Goal: Information Seeking & Learning: Learn about a topic

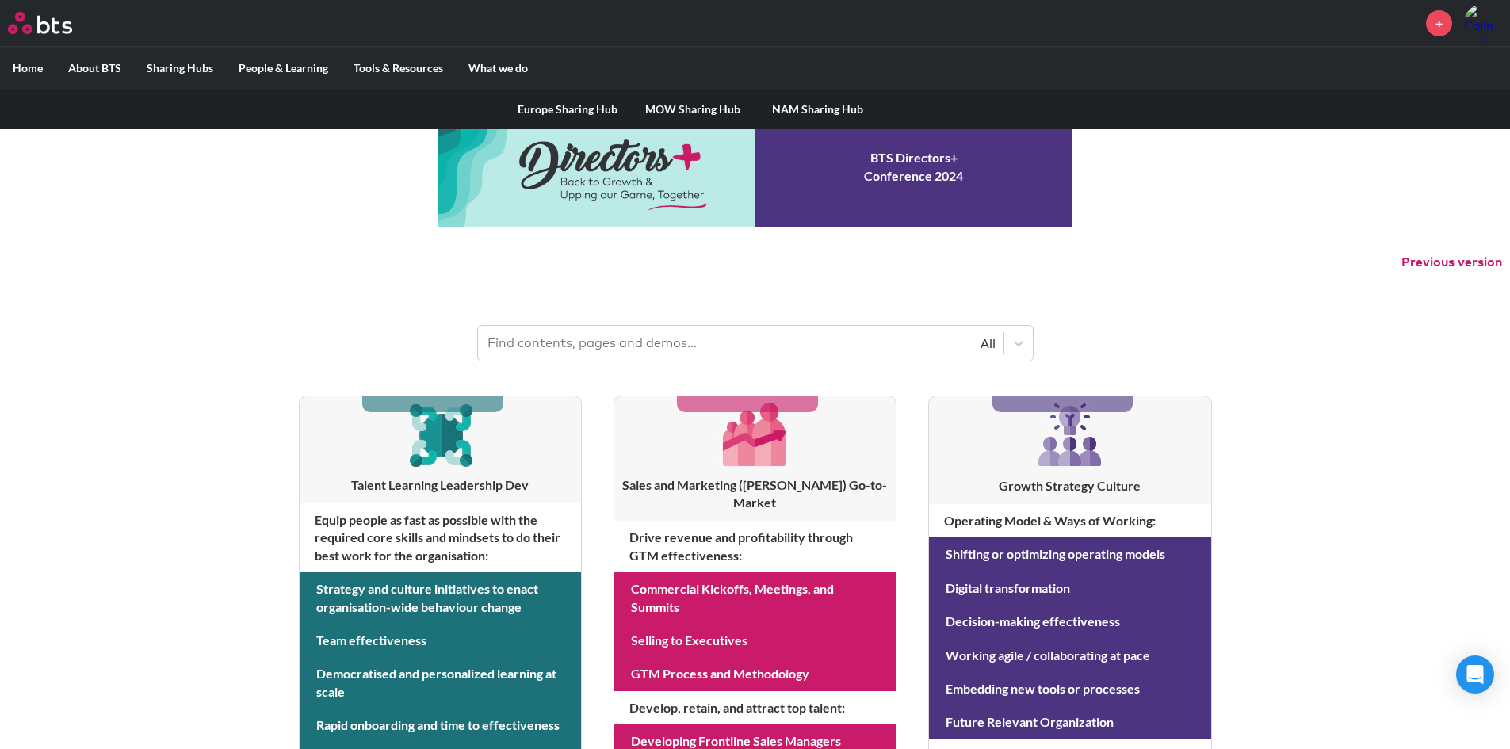
click at [793, 109] on link "NAM Sharing Hub" at bounding box center [817, 109] width 125 height 41
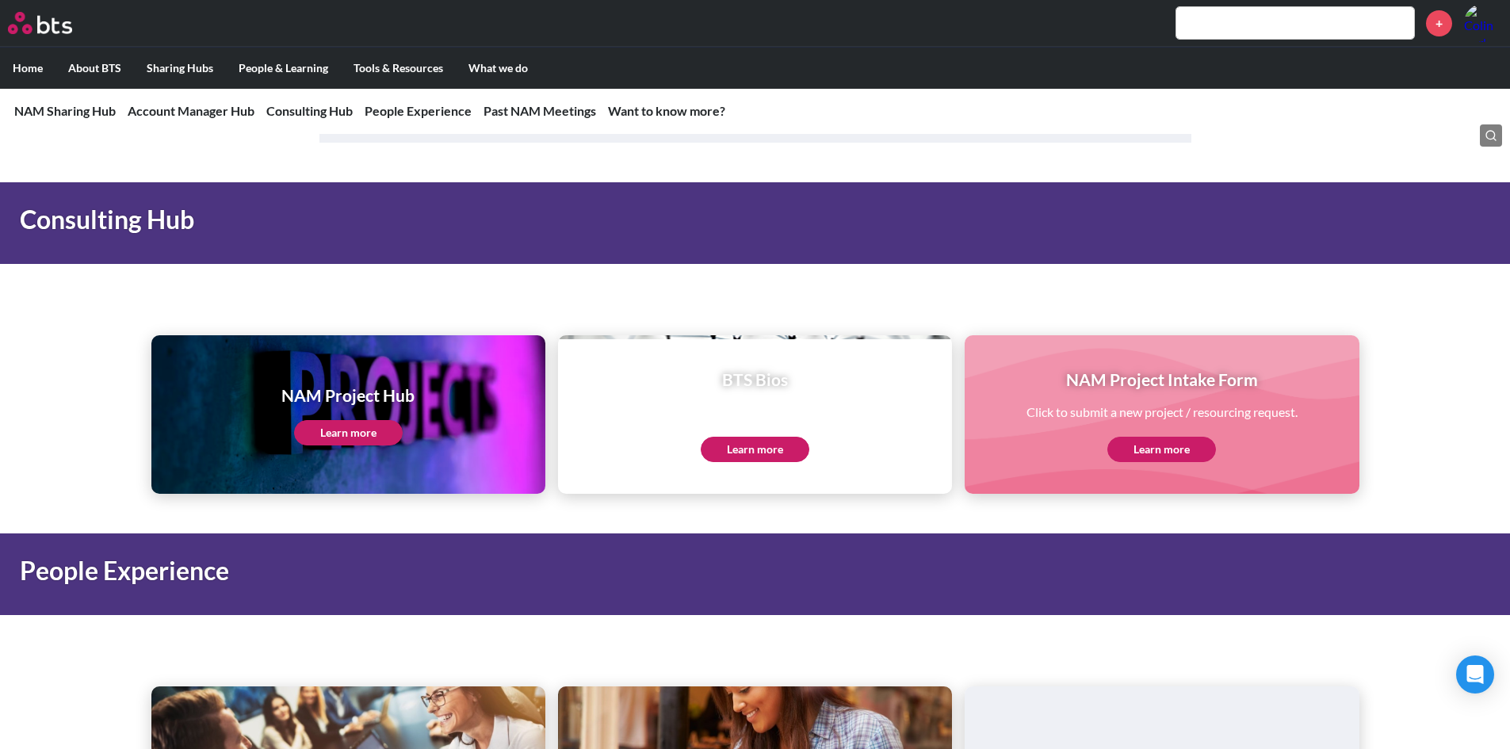
scroll to position [1823, 0]
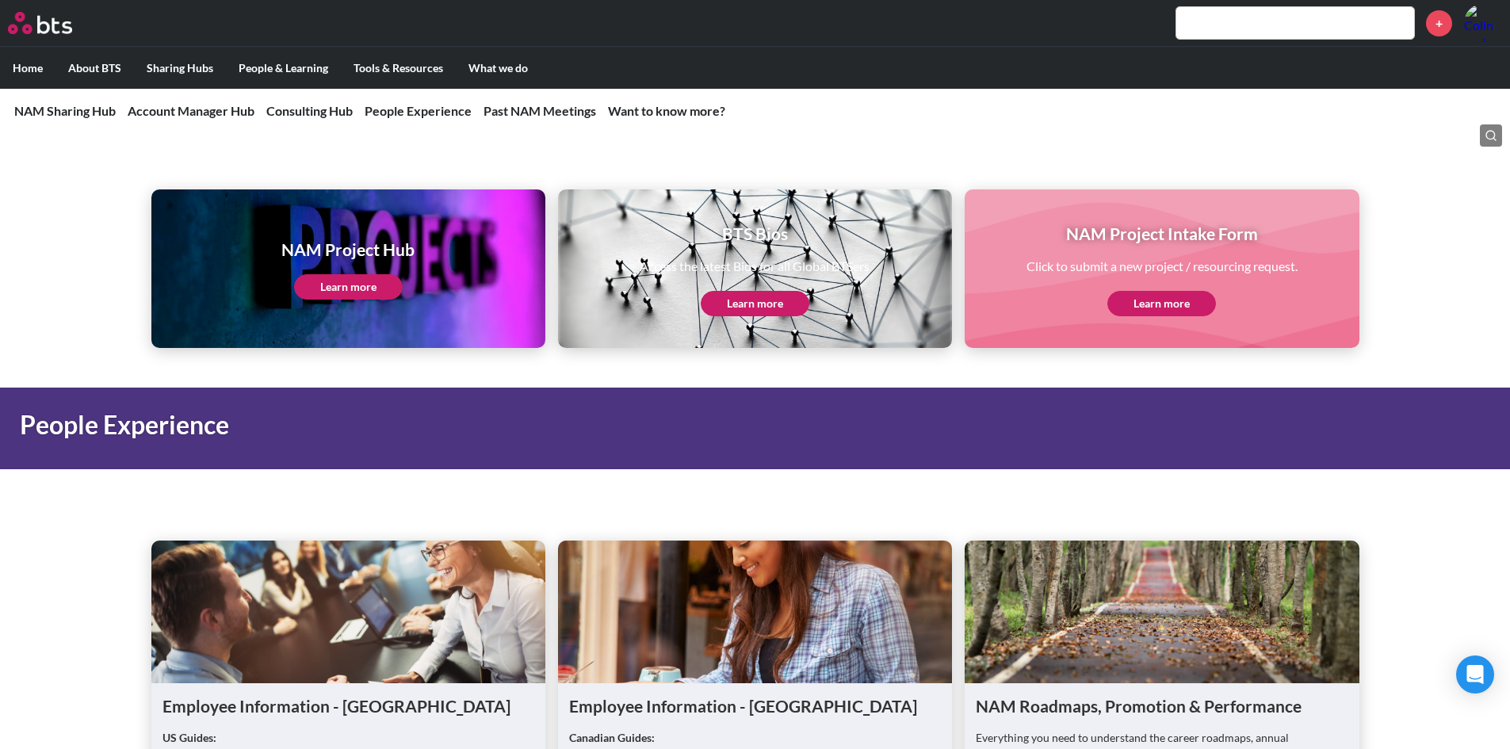
click at [360, 281] on link "Learn more" at bounding box center [348, 286] width 109 height 25
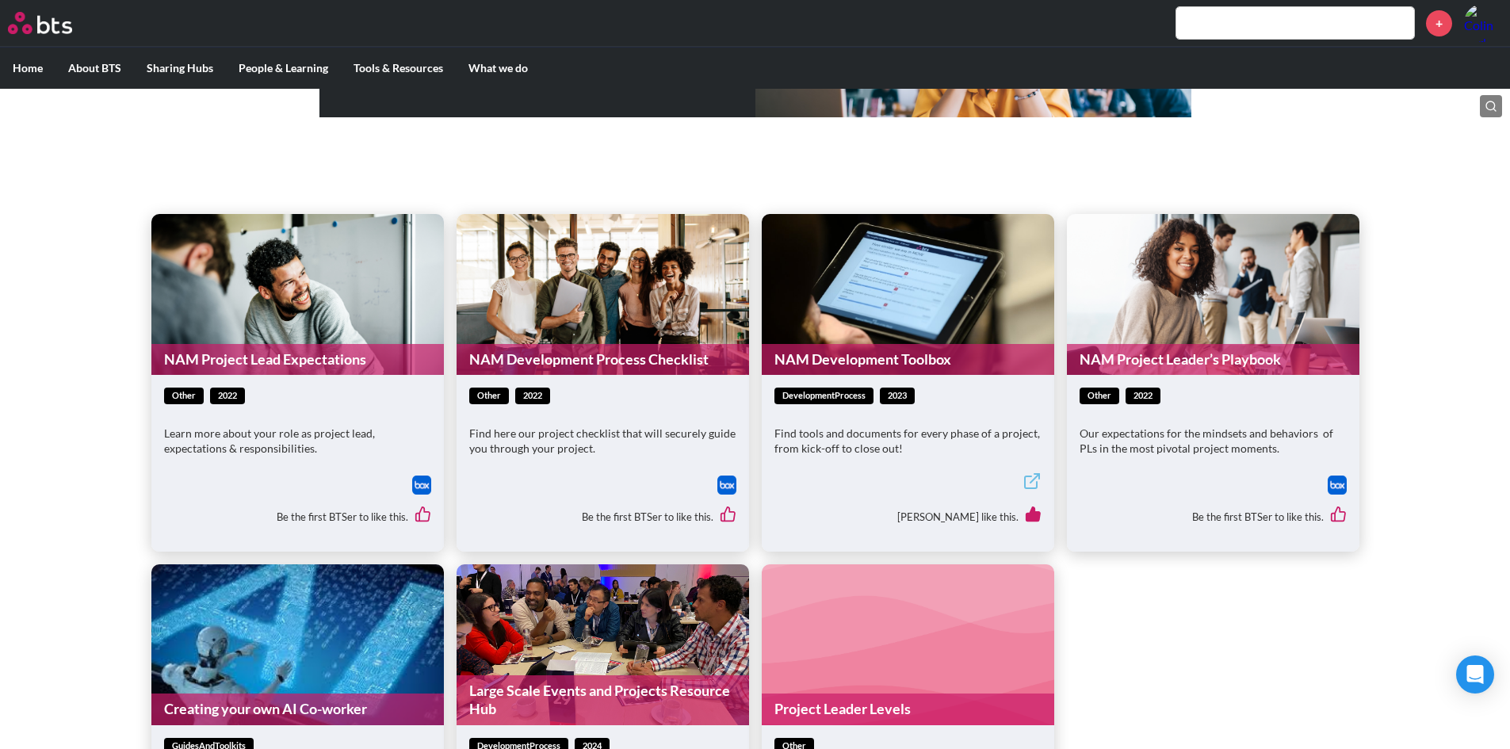
scroll to position [555, 0]
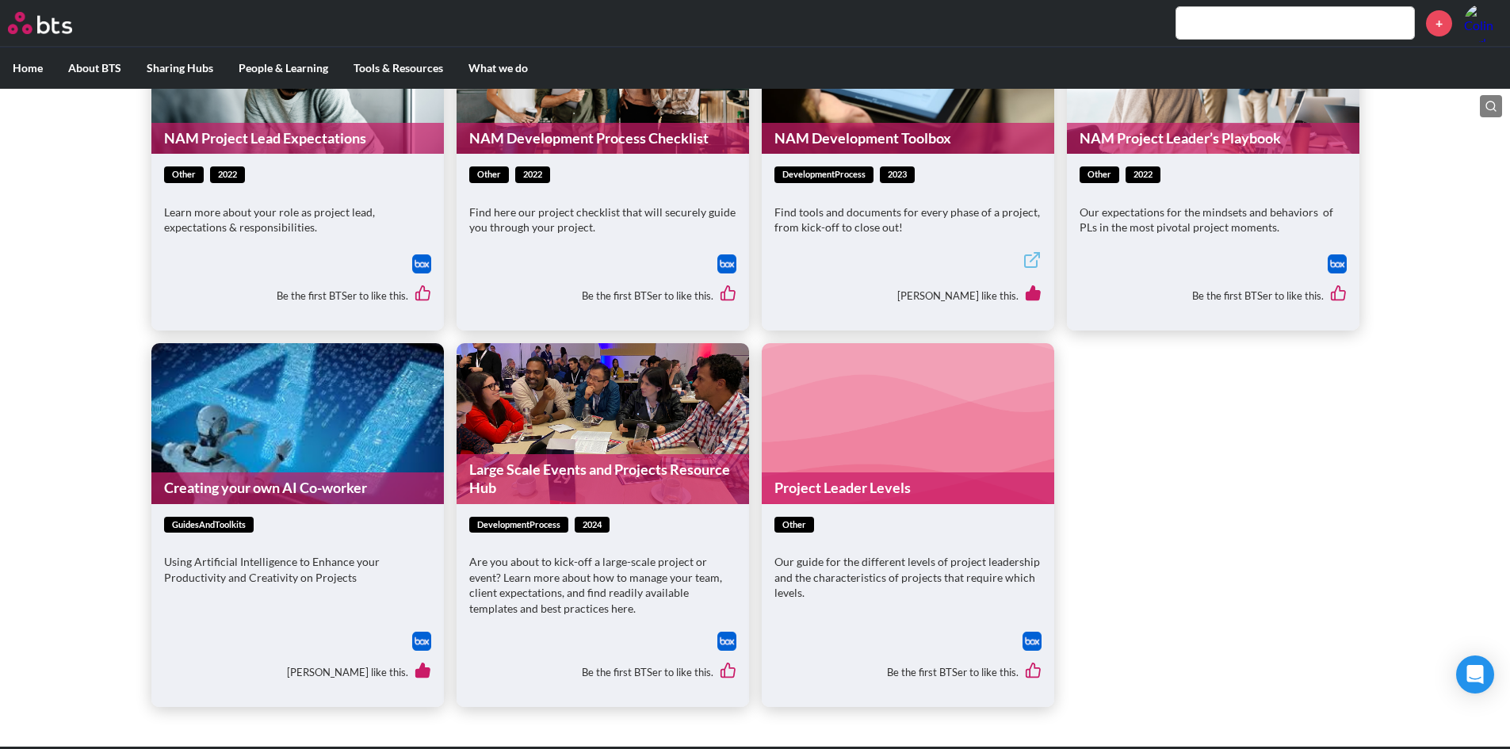
click at [857, 132] on link "NAM Development Toolbox" at bounding box center [907, 138] width 292 height 31
click at [623, 139] on link "NAM Development Process Checklist" at bounding box center [602, 138] width 292 height 31
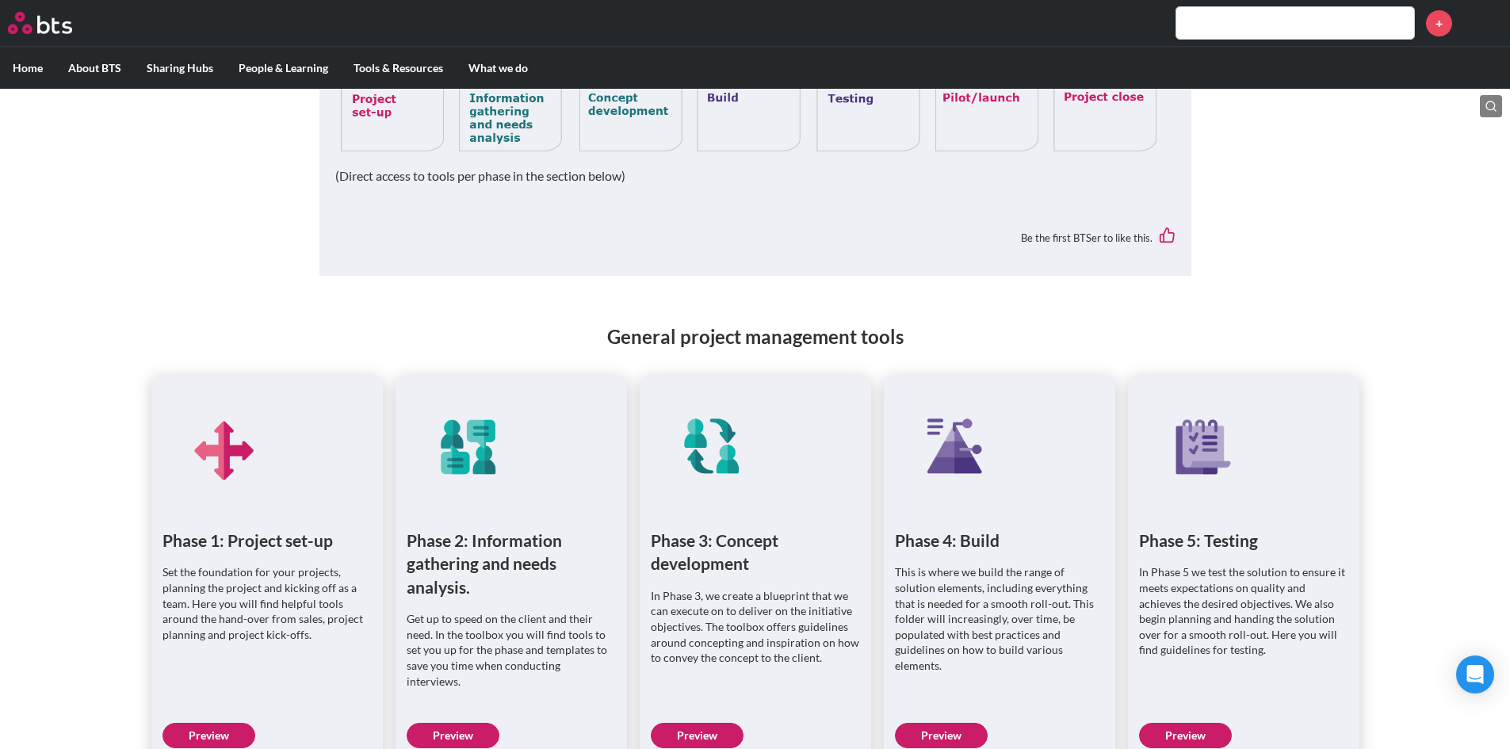
scroll to position [792, 0]
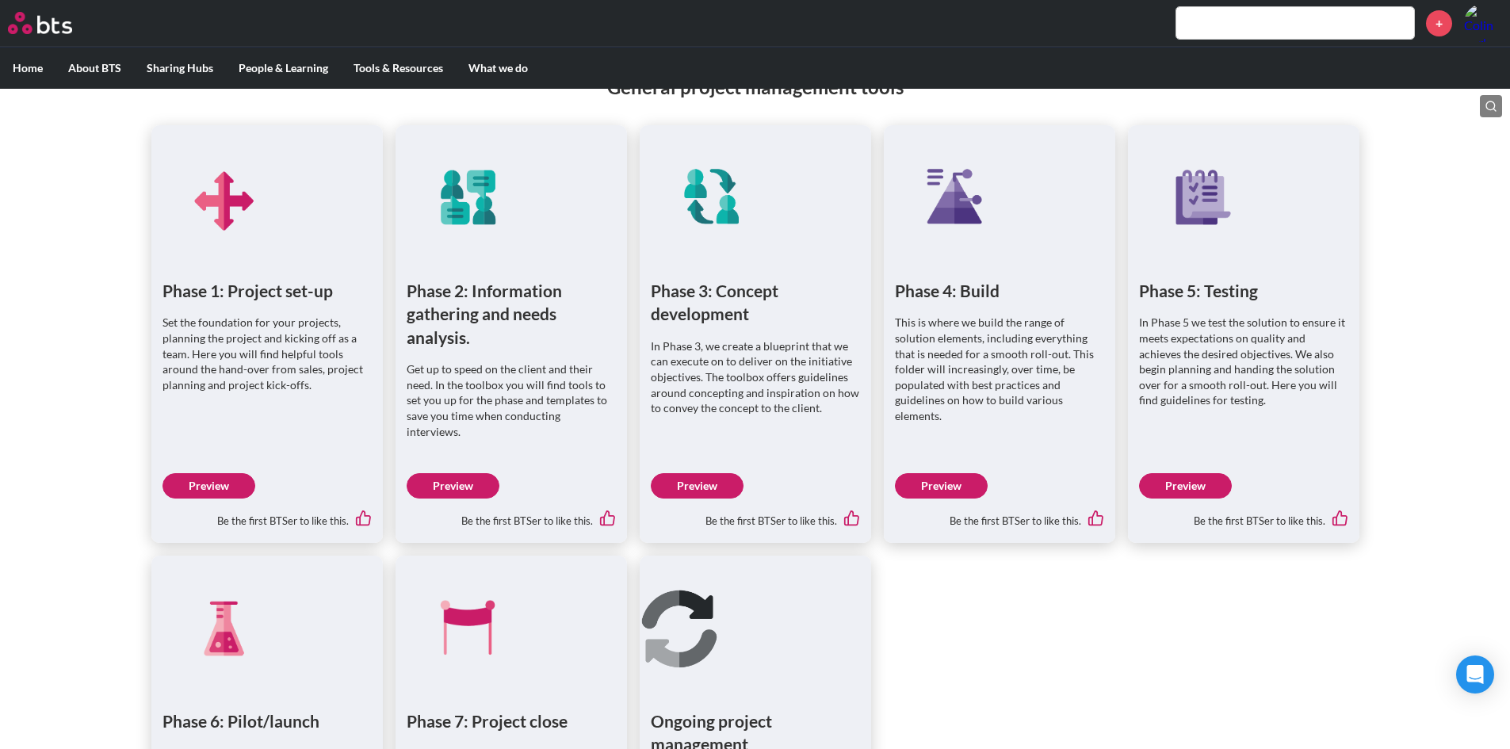
click at [223, 473] on link "Preview" at bounding box center [208, 485] width 93 height 25
